Goal: Information Seeking & Learning: Learn about a topic

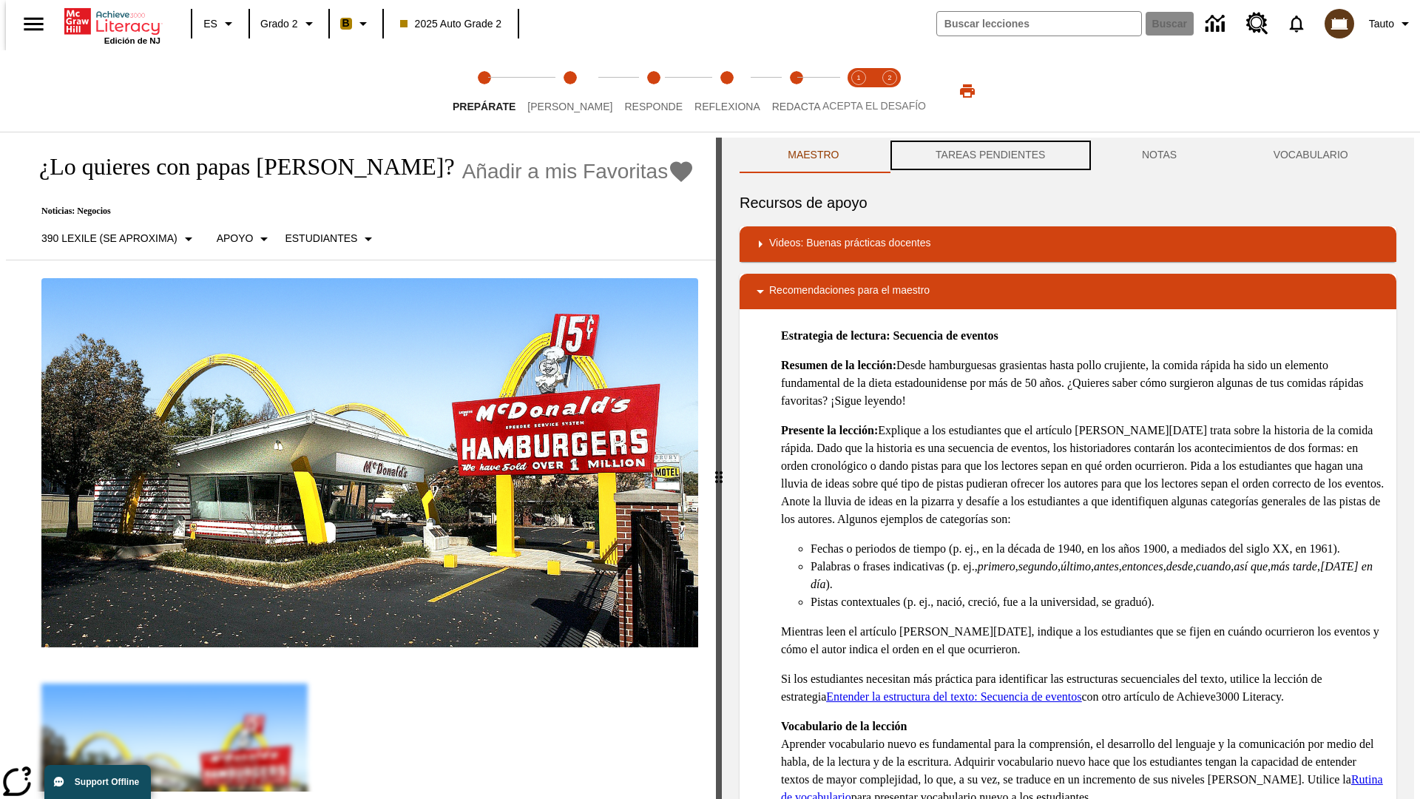
click at [989, 155] on button "TAREAS PENDIENTES" at bounding box center [990, 155] width 206 height 35
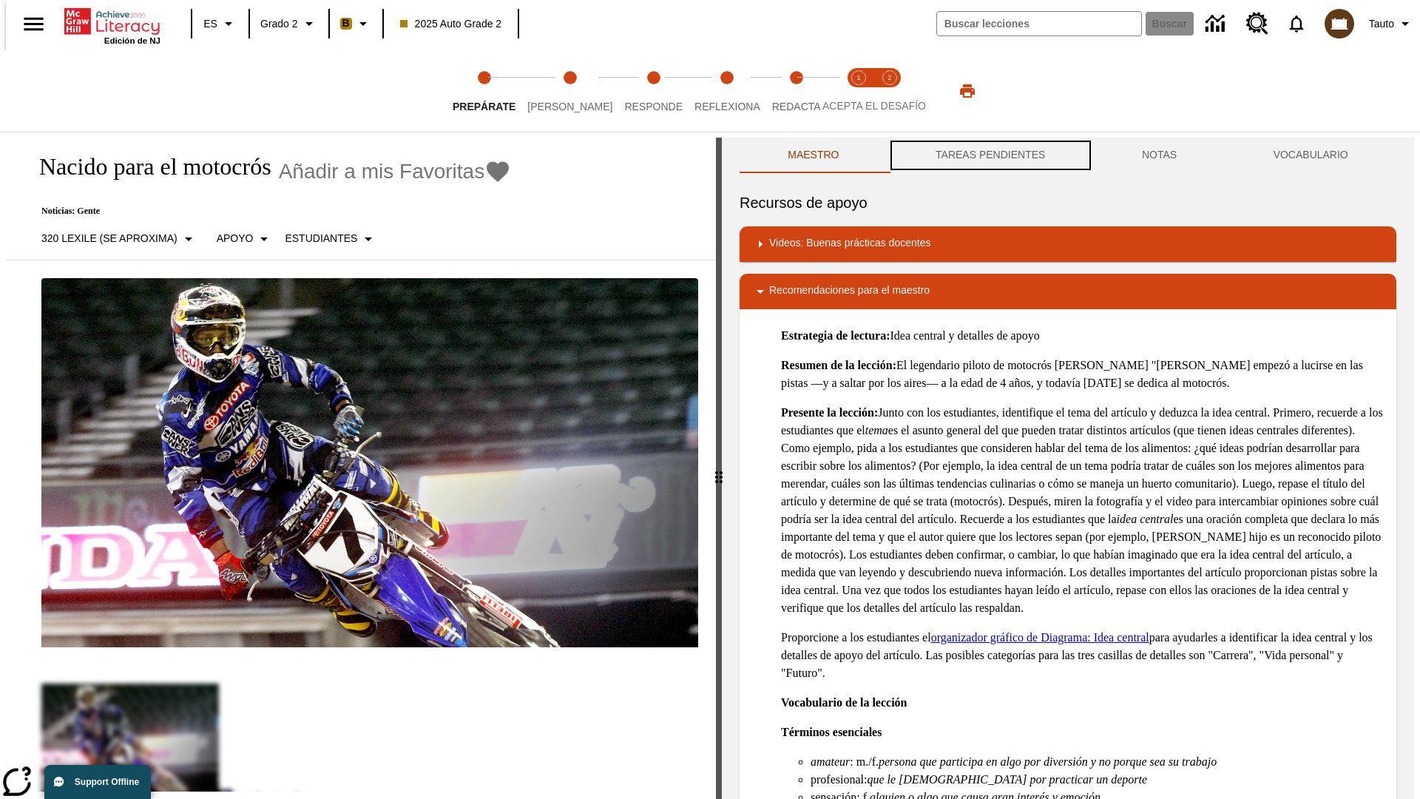
click at [989, 155] on button "TAREAS PENDIENTES" at bounding box center [990, 155] width 206 height 35
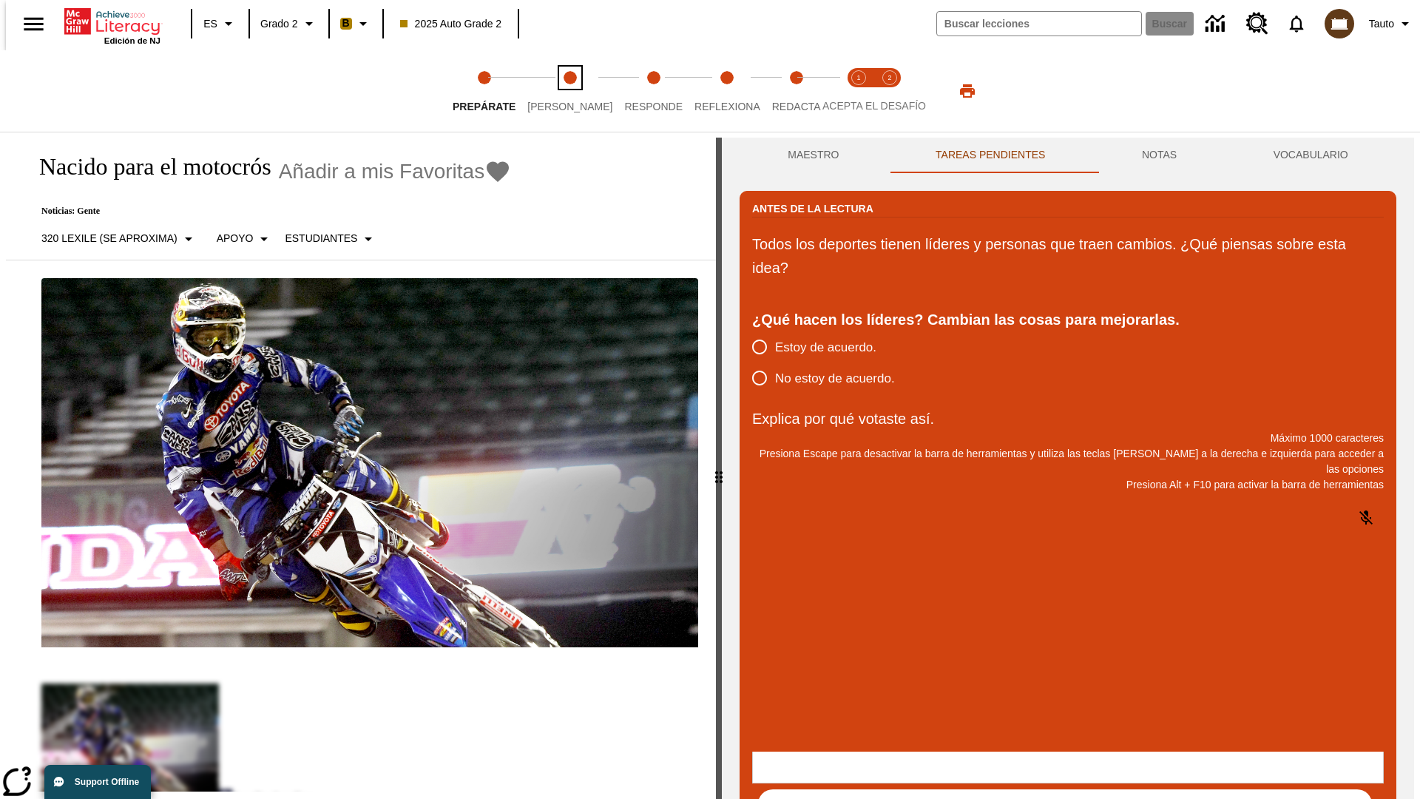
click at [558, 91] on span "[PERSON_NAME]" at bounding box center [569, 100] width 85 height 27
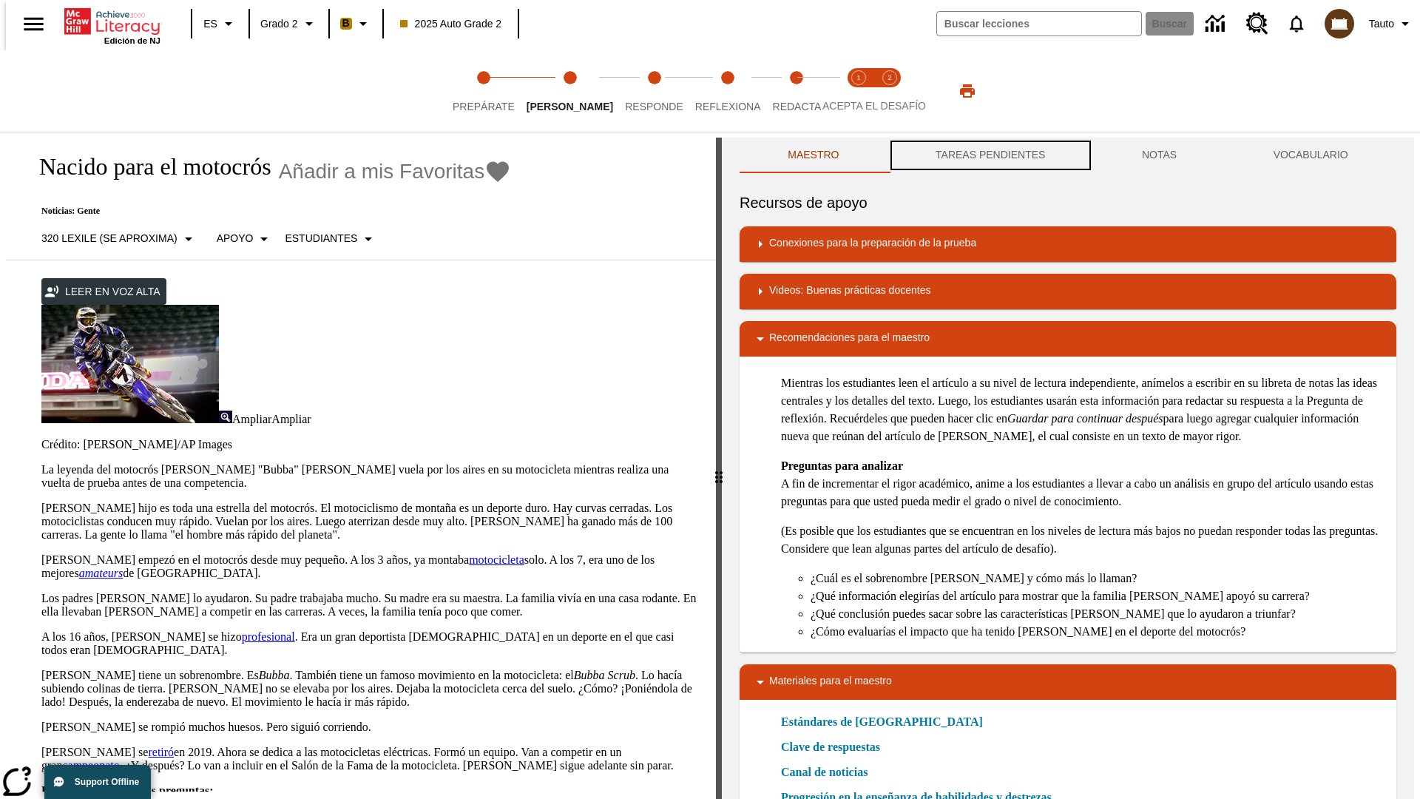
scroll to position [1, 0]
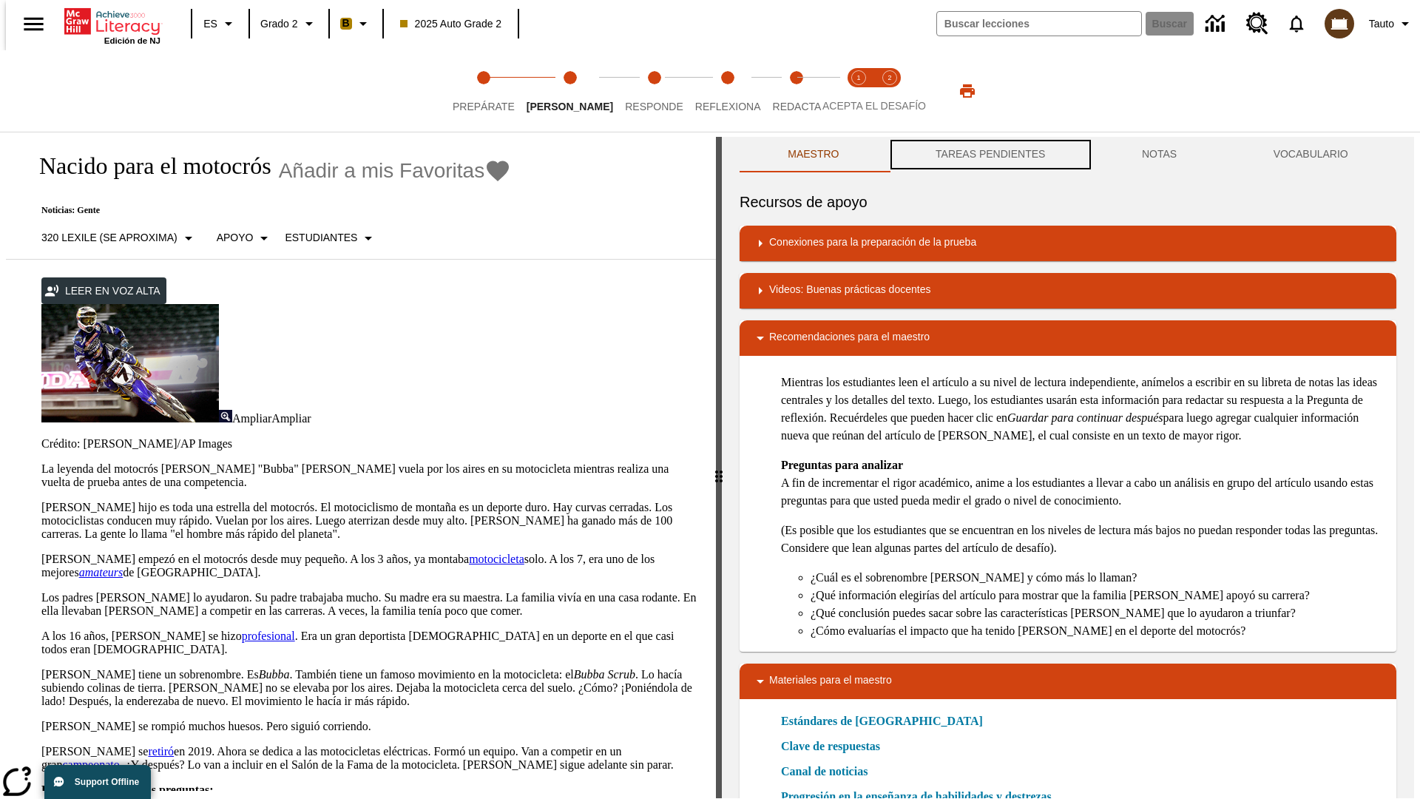
click at [989, 155] on button "TAREAS PENDIENTES" at bounding box center [990, 154] width 206 height 35
